Goal: Check status: Check status

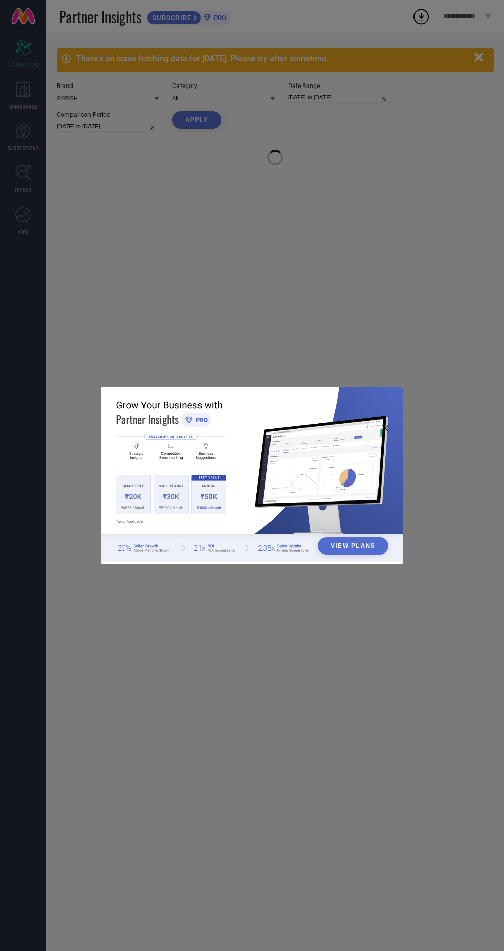
click at [419, 361] on div "View Plans" at bounding box center [252, 475] width 504 height 951
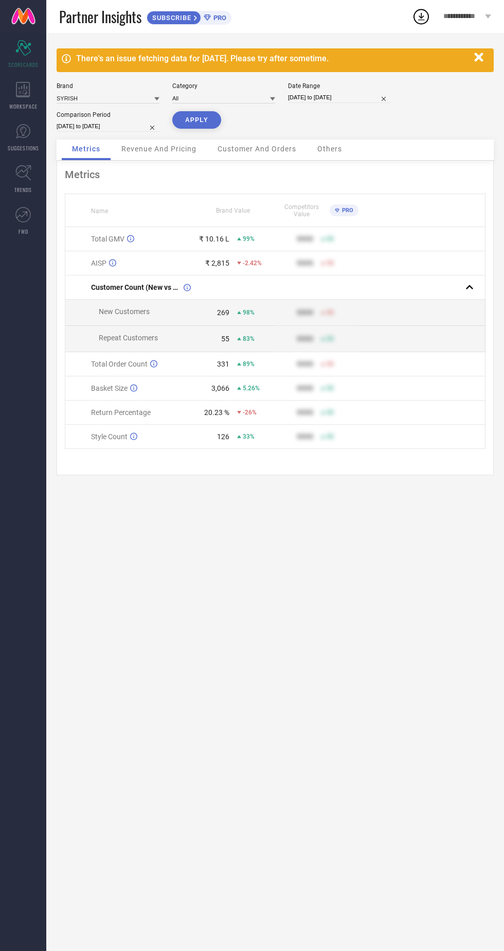
select select "7"
select select "2025"
select select "8"
select select "2025"
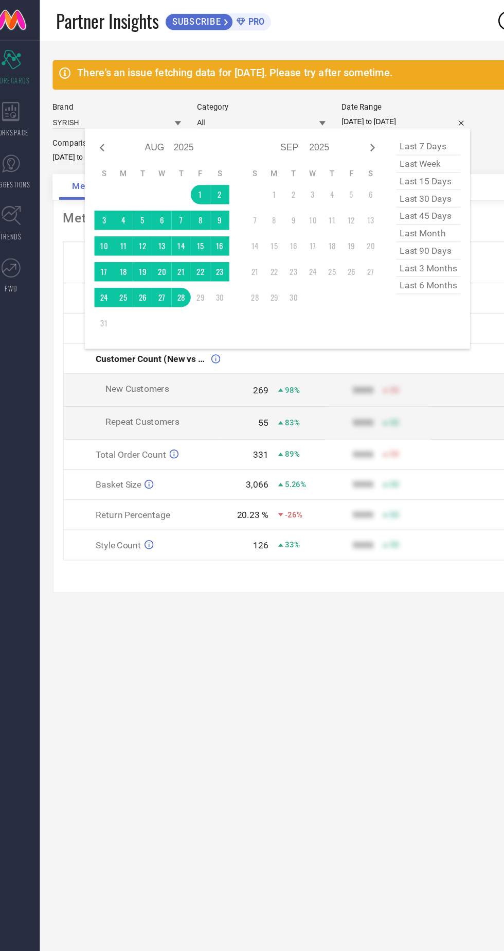
click at [85, 62] on div "There's an issue fetching data for [DATE]. Please try after sometime." at bounding box center [272, 59] width 393 height 10
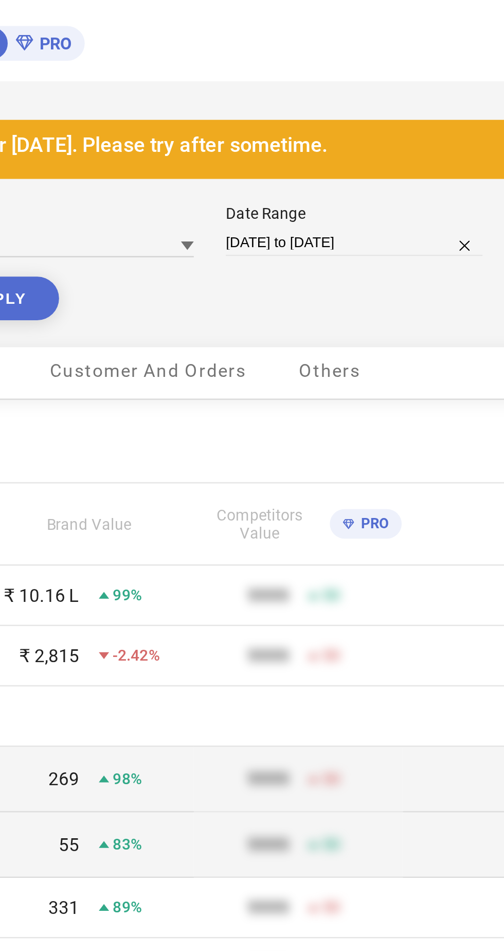
select select "7"
select select "2025"
select select "8"
select select "2025"
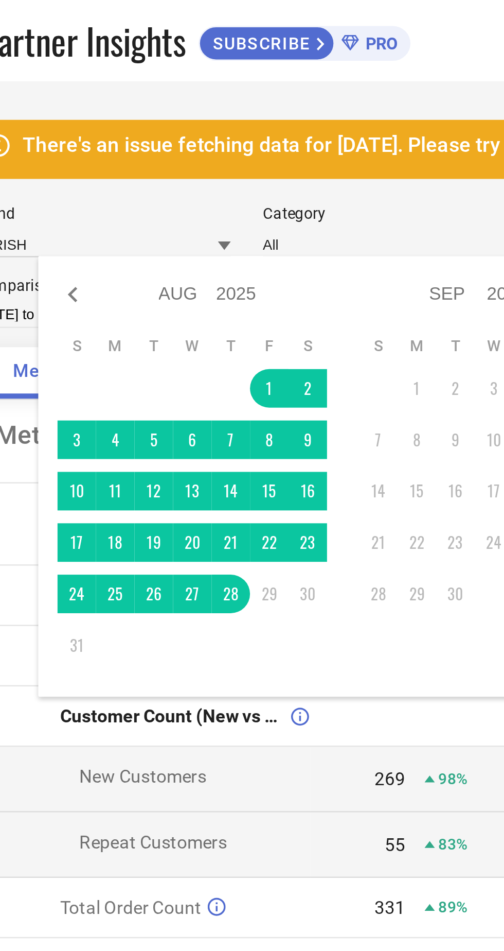
click at [96, 117] on icon at bounding box center [96, 118] width 4 height 6
select select "6"
select select "2025"
select select "7"
select select "2025"
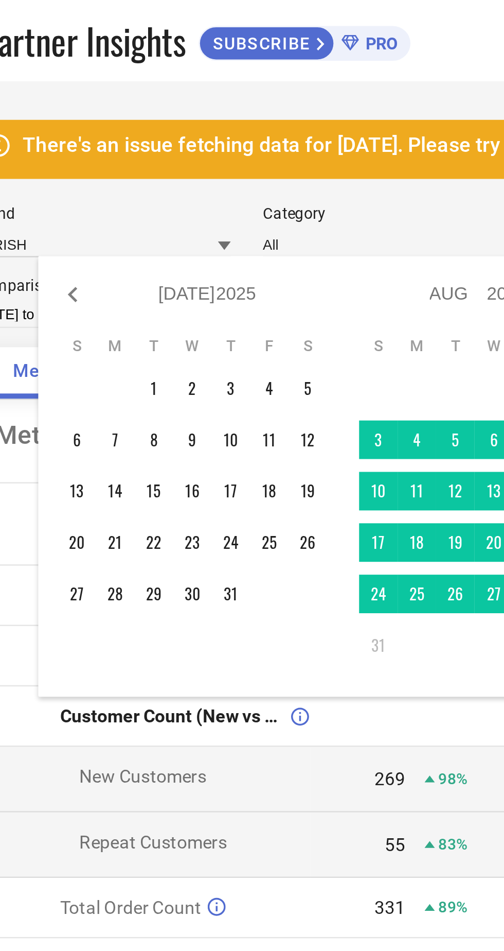
click at [98, 123] on icon at bounding box center [96, 118] width 12 height 12
select select "5"
select select "2025"
select select "6"
select select "2025"
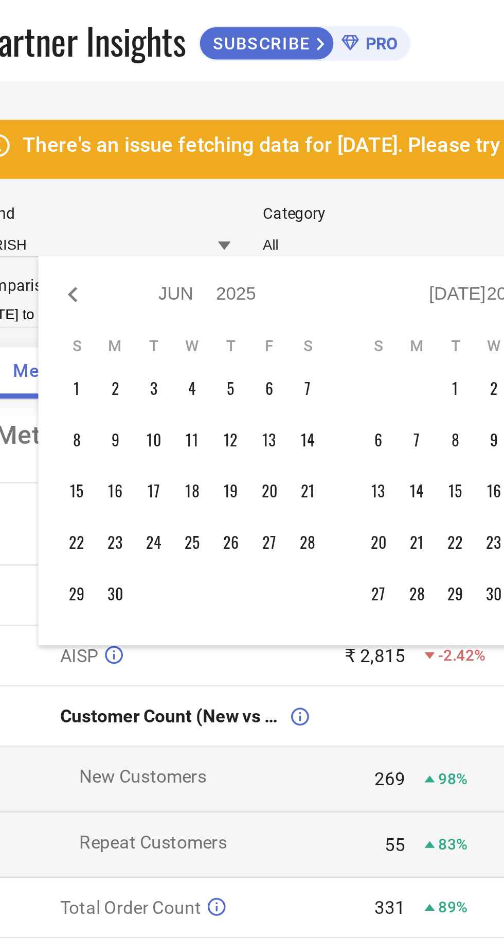
click at [98, 122] on icon at bounding box center [96, 118] width 12 height 12
select select "4"
select select "2025"
select select "5"
select select "2025"
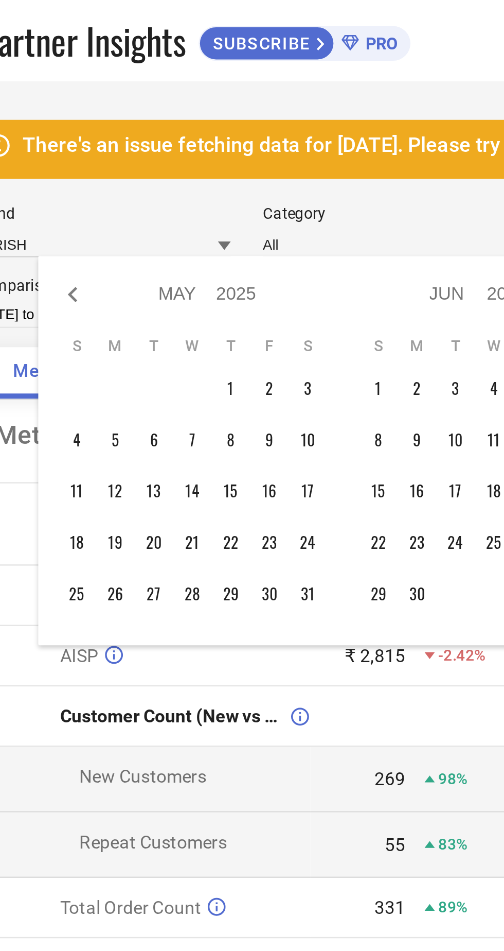
click at [101, 121] on icon at bounding box center [96, 118] width 12 height 12
select select "3"
select select "2025"
select select "4"
select select "2025"
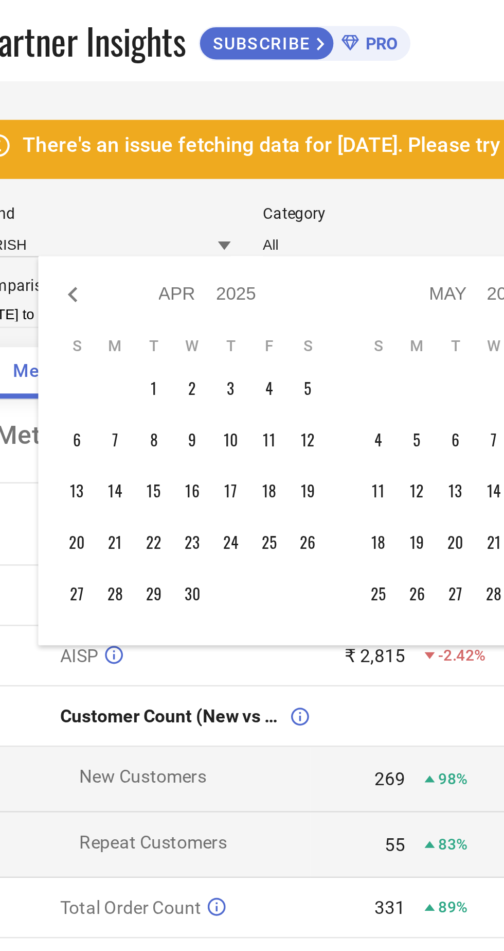
type input "After 01-04-2025"
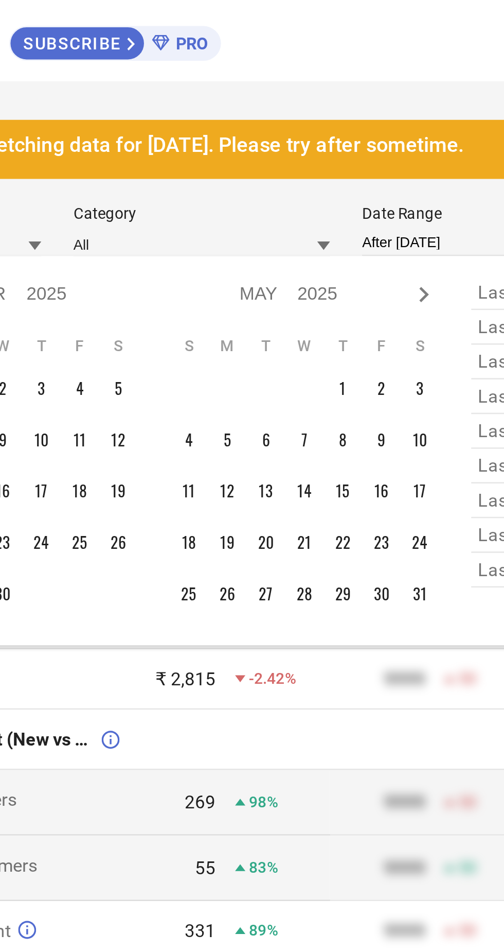
click at [313, 118] on icon at bounding box center [313, 118] width 4 height 6
select select "4"
select select "2025"
select select "5"
select select "2025"
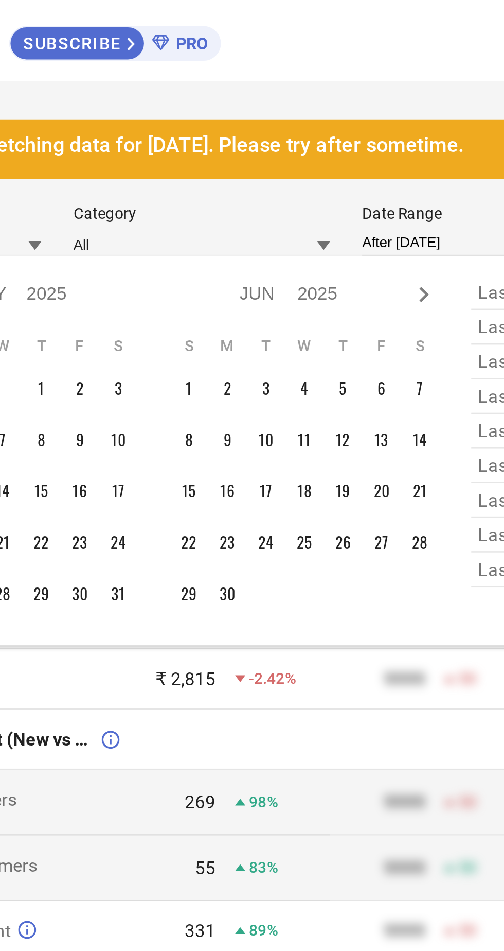
click at [313, 118] on icon at bounding box center [313, 118] width 4 height 6
select select "5"
select select "2025"
select select "6"
select select "2025"
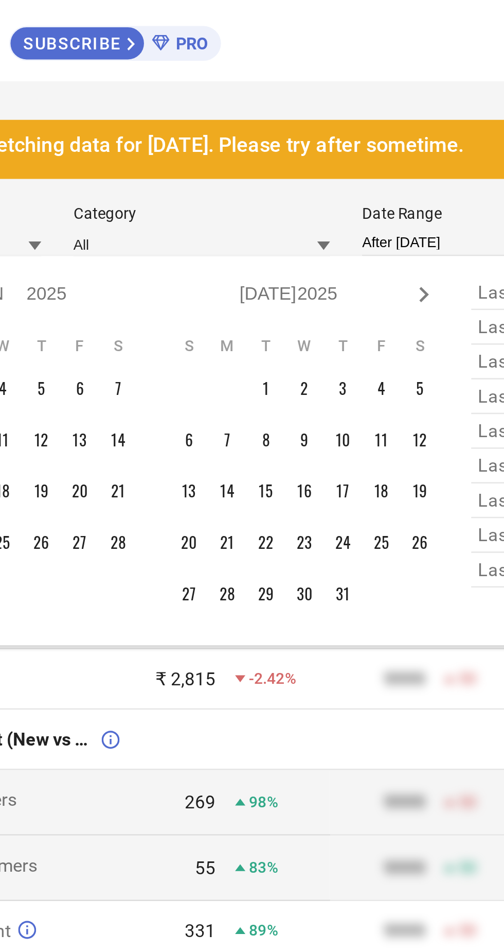
click at [314, 122] on icon at bounding box center [313, 118] width 12 height 12
select select "6"
select select "2025"
select select "7"
select select "2025"
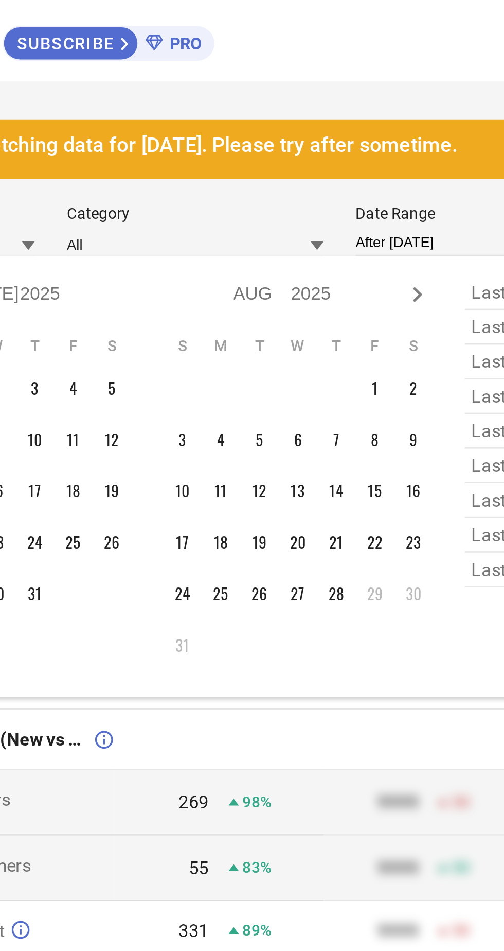
type input "01-04-2025 to 28-08-2025"
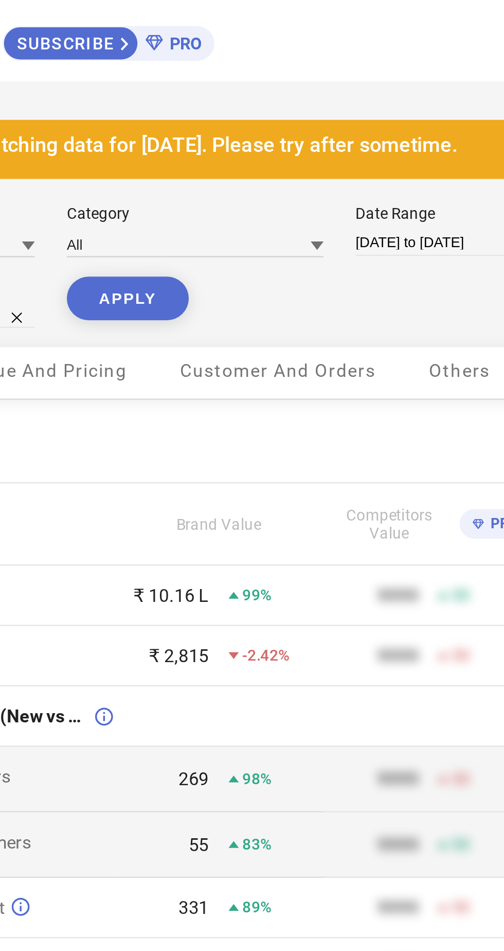
click at [199, 124] on button "APPLY" at bounding box center [196, 120] width 49 height 18
